Goal: Transaction & Acquisition: Purchase product/service

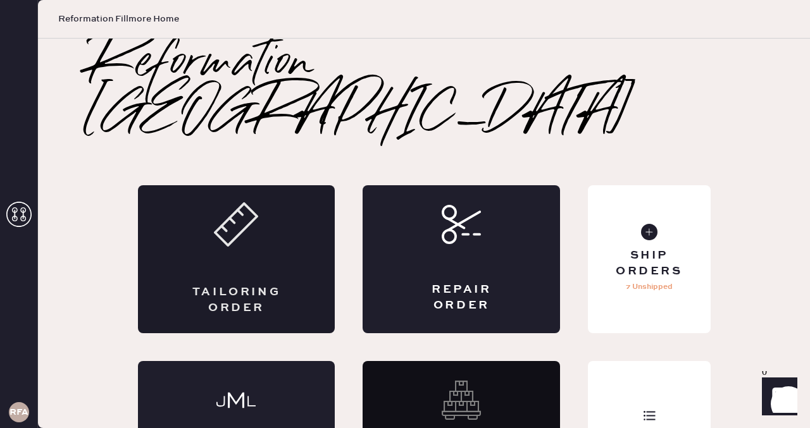
click at [257, 202] on icon at bounding box center [236, 224] width 44 height 44
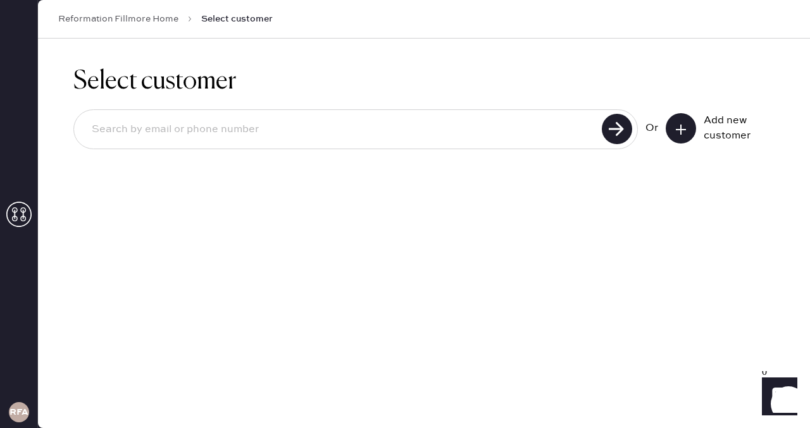
click at [366, 116] on input at bounding box center [340, 129] width 516 height 29
click at [125, 133] on input "[EMAIL_ADDRESS][DOMAIN_NAME]" at bounding box center [340, 129] width 516 height 29
click at [117, 133] on input "[EMAIL_ADDRESS][DOMAIN_NAME]" at bounding box center [340, 129] width 516 height 29
type input "[EMAIL_ADDRESS][DOMAIN_NAME]"
click at [611, 132] on use at bounding box center [617, 129] width 30 height 30
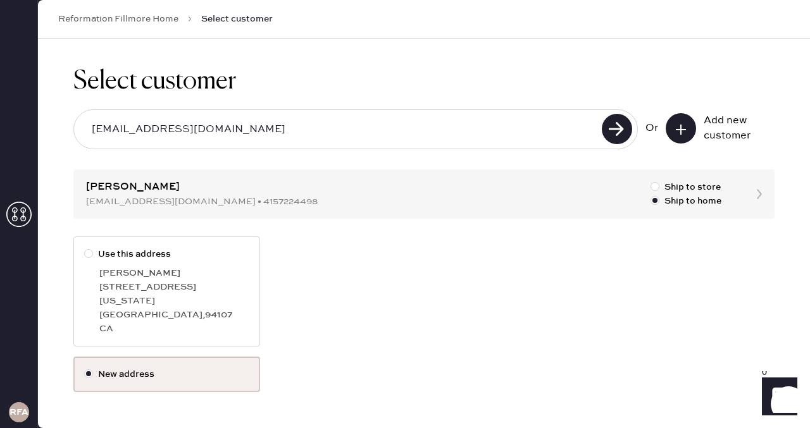
click at [85, 252] on div at bounding box center [88, 253] width 9 height 9
click at [85, 248] on input "Use this address" at bounding box center [84, 247] width 1 height 1
radio input "true"
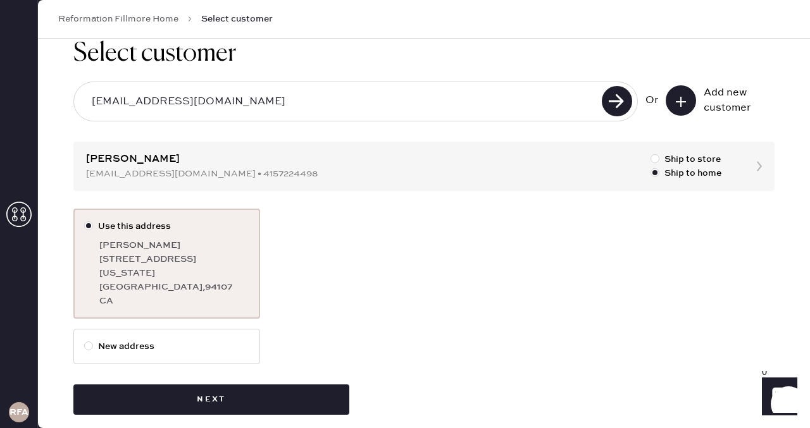
scroll to position [28, 0]
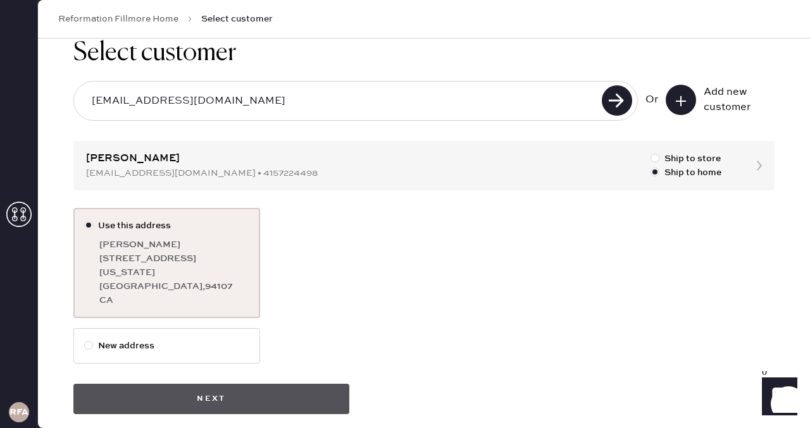
click at [171, 384] on button "Next" at bounding box center [211, 399] width 276 height 30
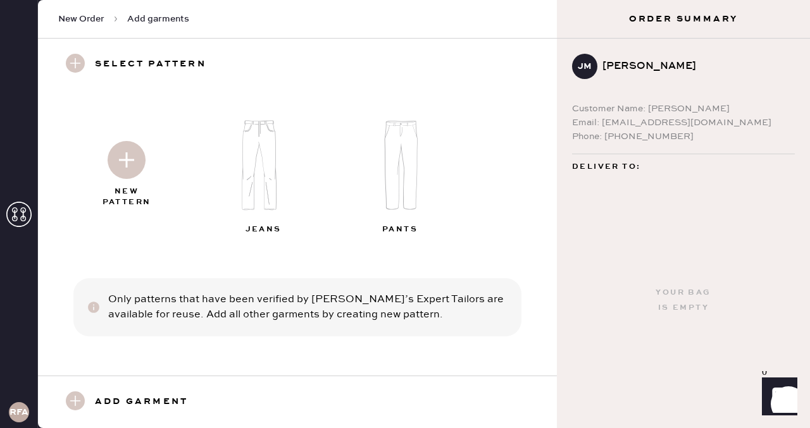
click at [127, 154] on img at bounding box center [127, 160] width 38 height 38
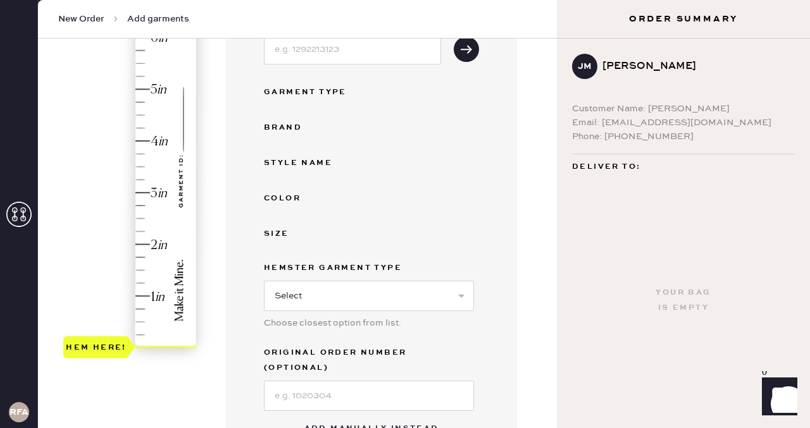
scroll to position [270, 0]
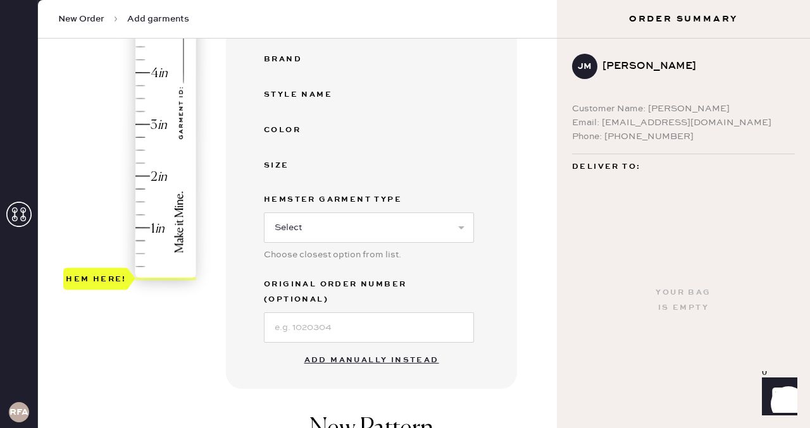
click at [336, 348] on button "Add manually instead" at bounding box center [372, 360] width 150 height 25
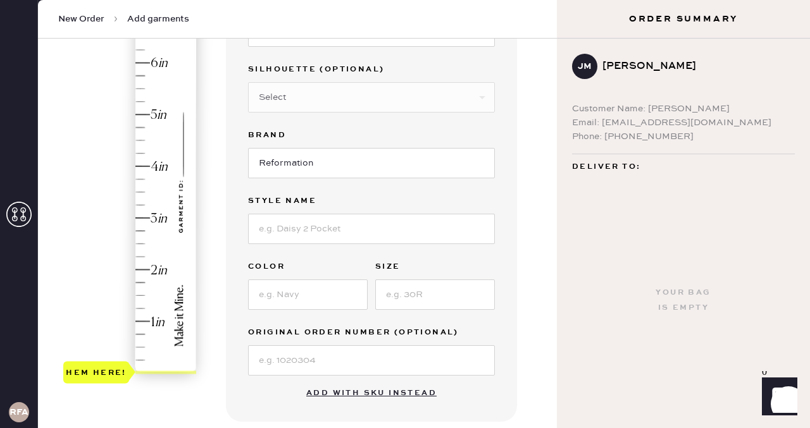
scroll to position [128, 0]
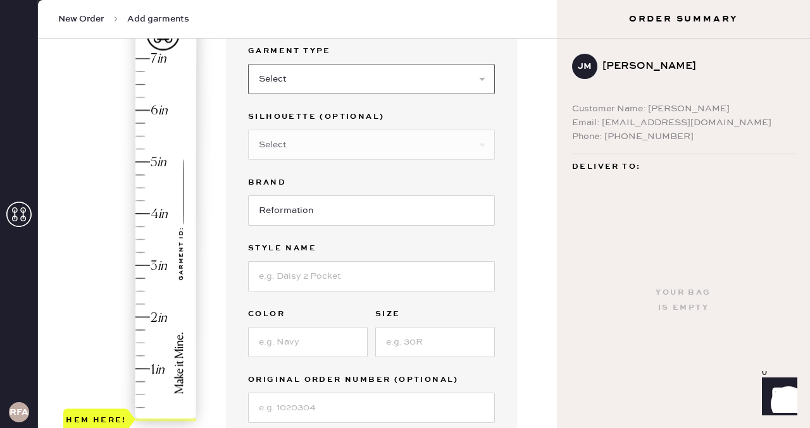
click at [316, 73] on select "Select Basic Skirt Jeans Leggings Pants Shorts Basic Sleeved Dress Basic Sleeve…" at bounding box center [371, 79] width 247 height 30
select select "2"
click at [248, 64] on select "Select Basic Skirt Jeans Leggings Pants Shorts Basic Sleeved Dress Basic Sleeve…" at bounding box center [371, 79] width 247 height 30
click at [299, 152] on select "Select Other" at bounding box center [371, 145] width 247 height 30
select select "5"
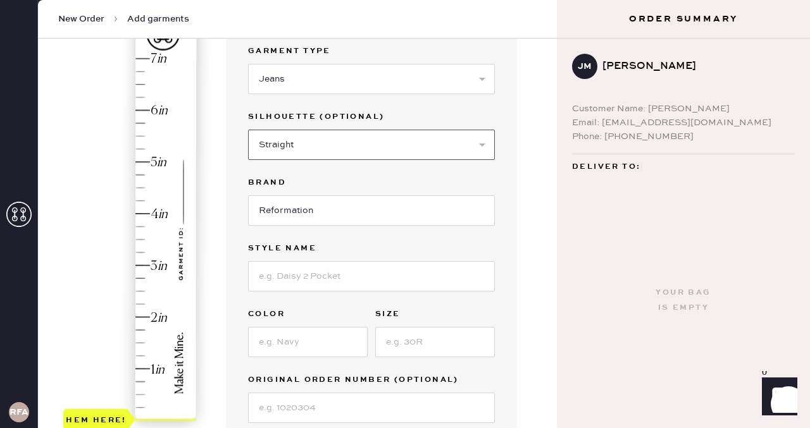
click at [248, 130] on select "Select Shorts Cropped Flare Boot Cut Straight Skinny Other" at bounding box center [371, 145] width 247 height 30
click at [308, 278] on input at bounding box center [371, 276] width 247 height 30
type input "Val 90s Mid Rise Straight Jeans"
click at [300, 350] on input at bounding box center [308, 342] width 120 height 30
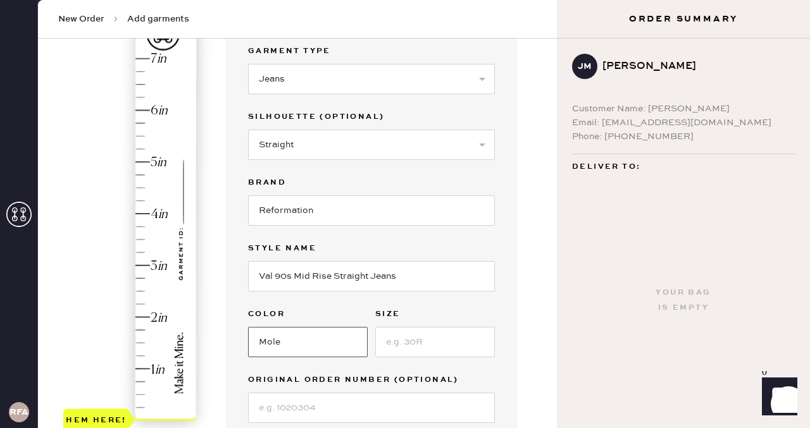
type input "Mole"
click at [417, 344] on input at bounding box center [435, 342] width 120 height 30
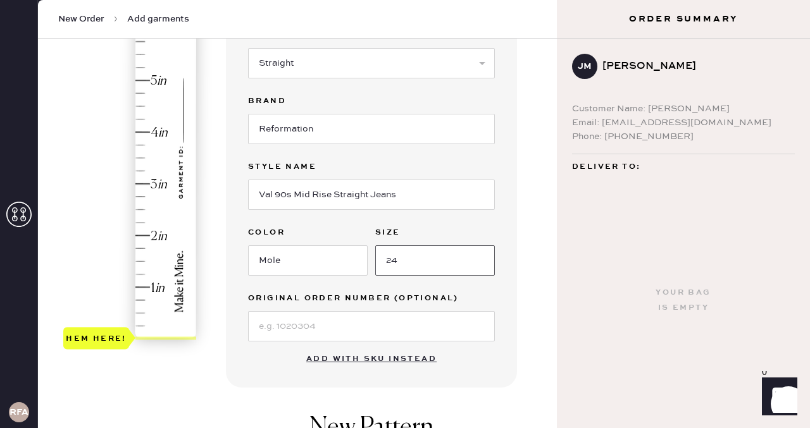
type input "24"
type input "4"
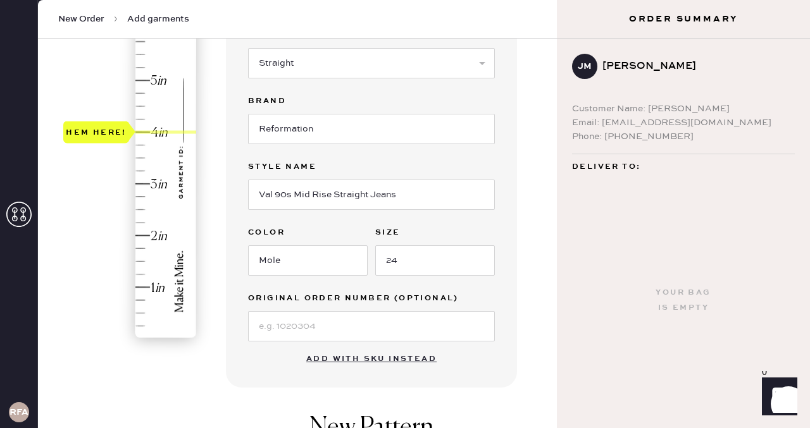
click at [151, 133] on div "Hem here!" at bounding box center [130, 158] width 135 height 373
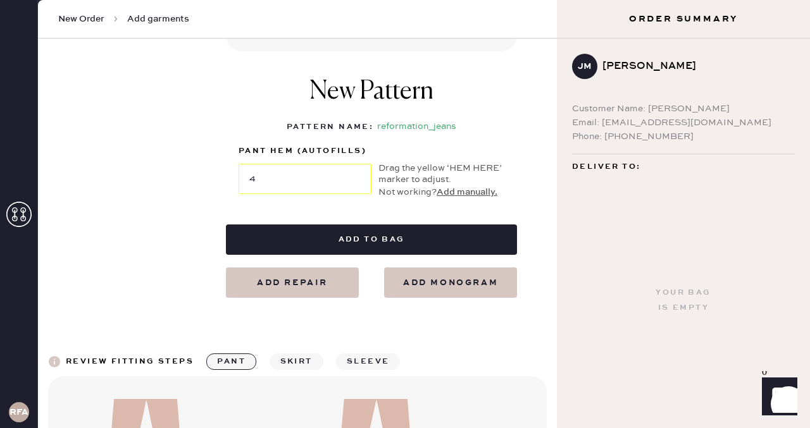
scroll to position [547, 0]
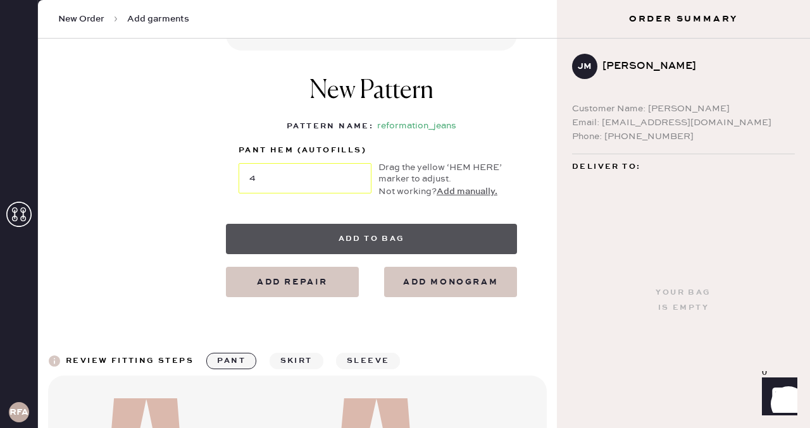
click at [373, 235] on button "Add to bag" at bounding box center [371, 239] width 291 height 30
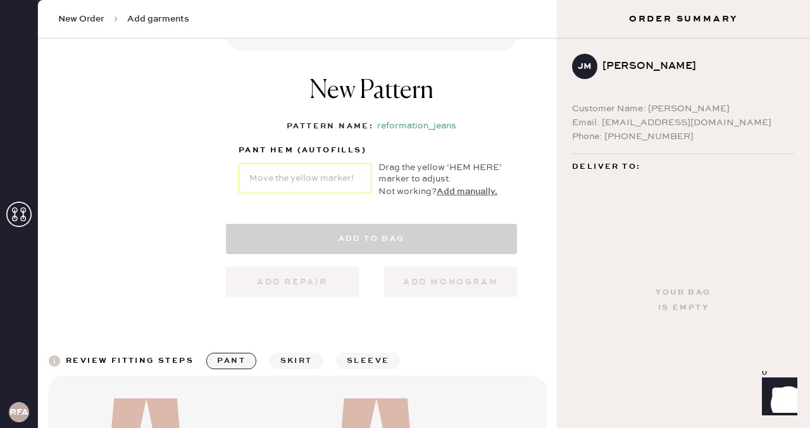
select select "2"
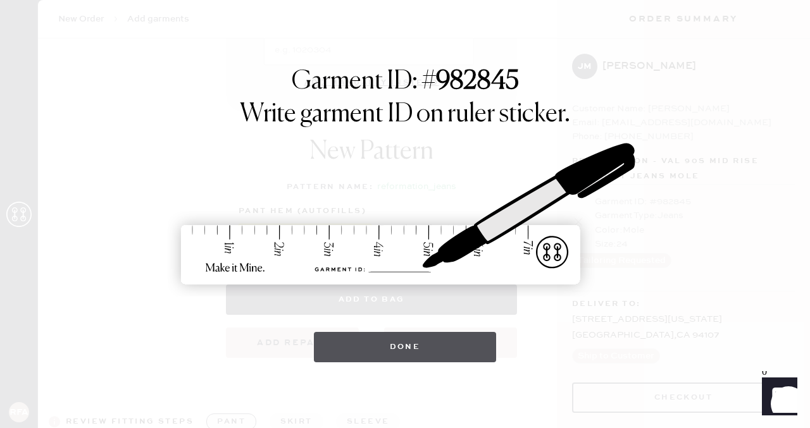
click at [412, 340] on button "Done" at bounding box center [405, 347] width 183 height 30
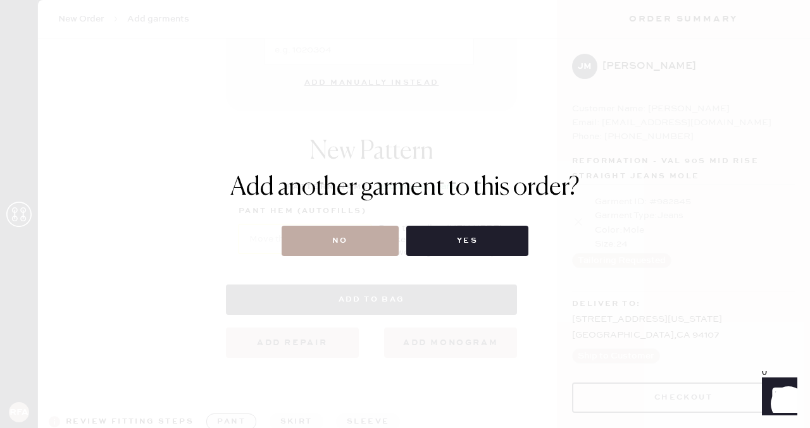
click at [352, 240] on button "No" at bounding box center [340, 241] width 117 height 30
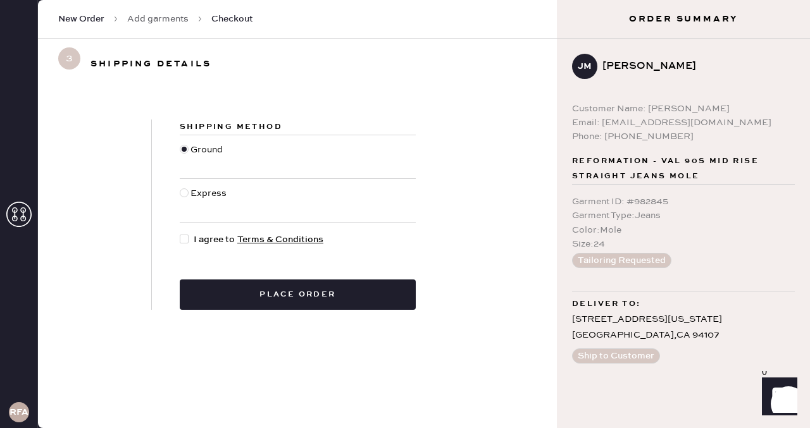
click at [181, 192] on div at bounding box center [184, 193] width 9 height 9
click at [180, 187] on input "Express" at bounding box center [180, 187] width 1 height 1
radio input "true"
click at [187, 235] on div at bounding box center [184, 239] width 9 height 9
click at [180, 233] on input "I agree to Terms & Conditions" at bounding box center [180, 233] width 1 height 1
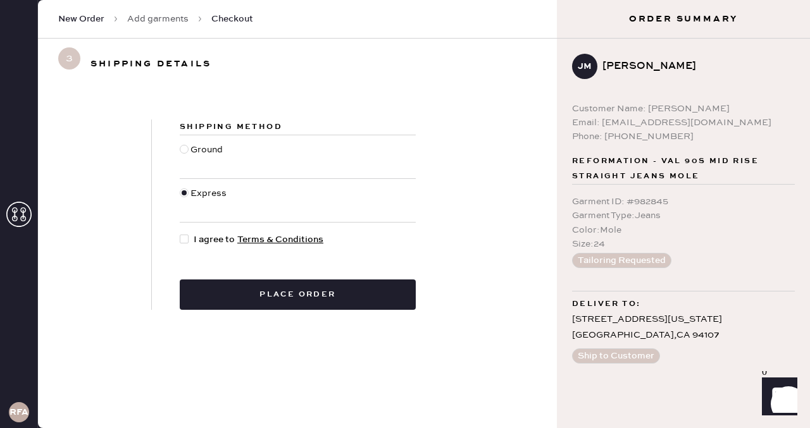
checkbox input "true"
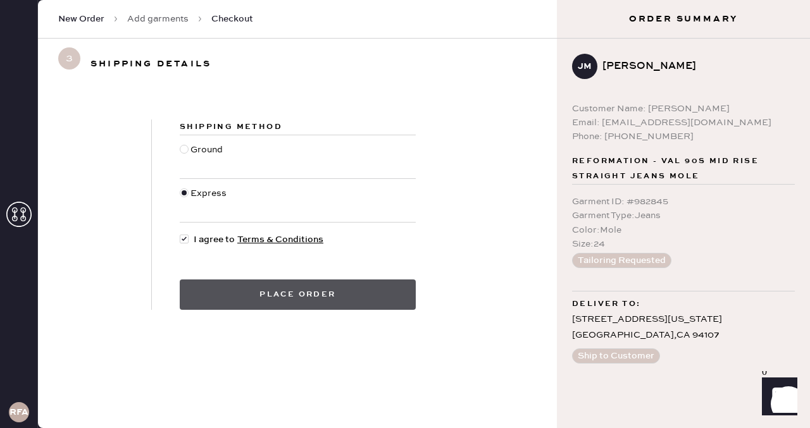
click at [295, 290] on button "Place order" at bounding box center [298, 295] width 236 height 30
